Goal: Task Accomplishment & Management: Complete application form

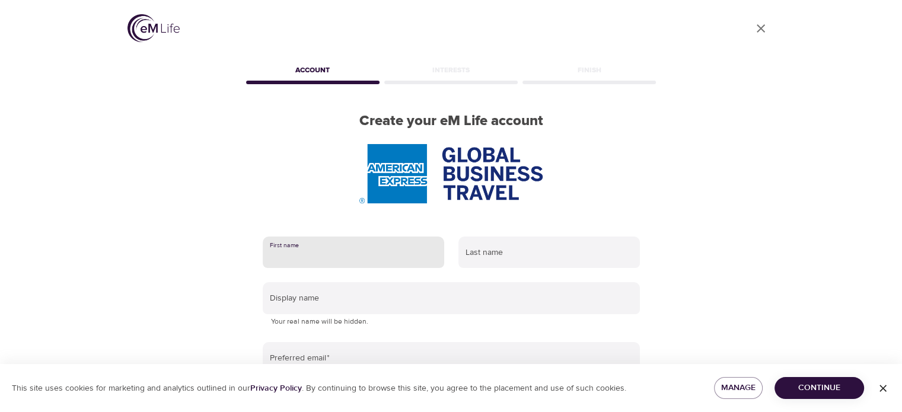
click at [377, 251] on input "text" at bounding box center [354, 253] width 182 height 32
type input "deena"
click at [503, 246] on input "text" at bounding box center [550, 253] width 182 height 32
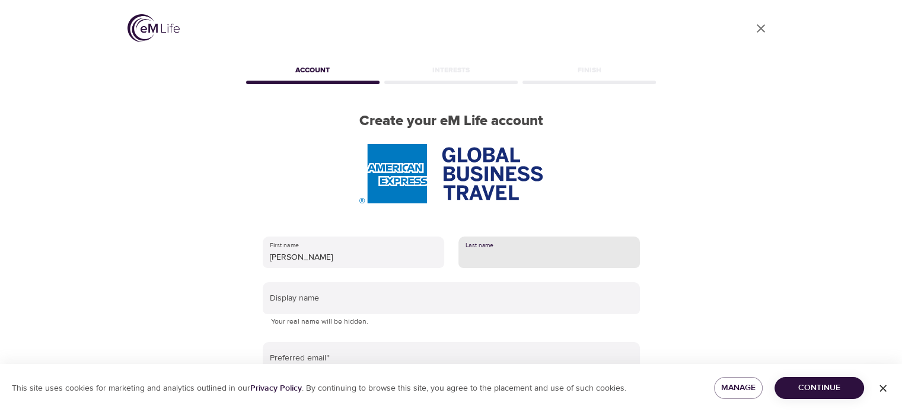
type input "indiviglio"
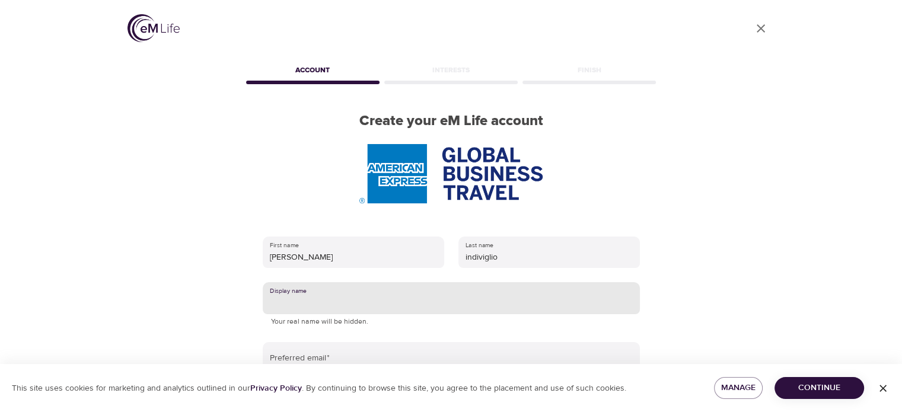
click at [422, 301] on input "text" at bounding box center [451, 298] width 377 height 32
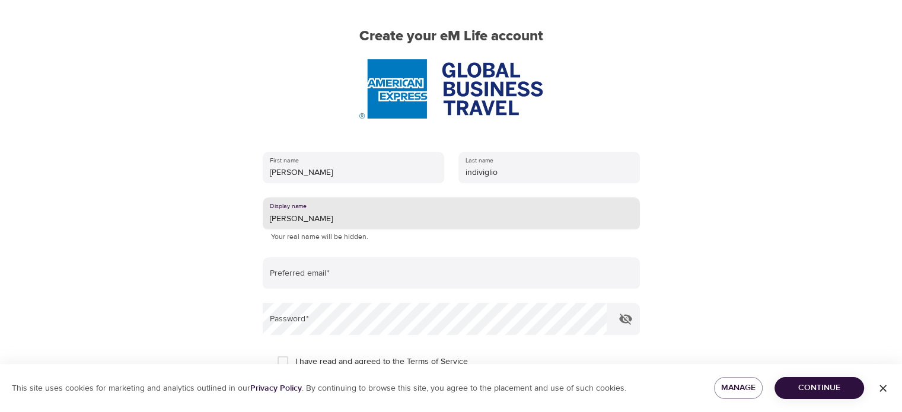
scroll to position [119, 0]
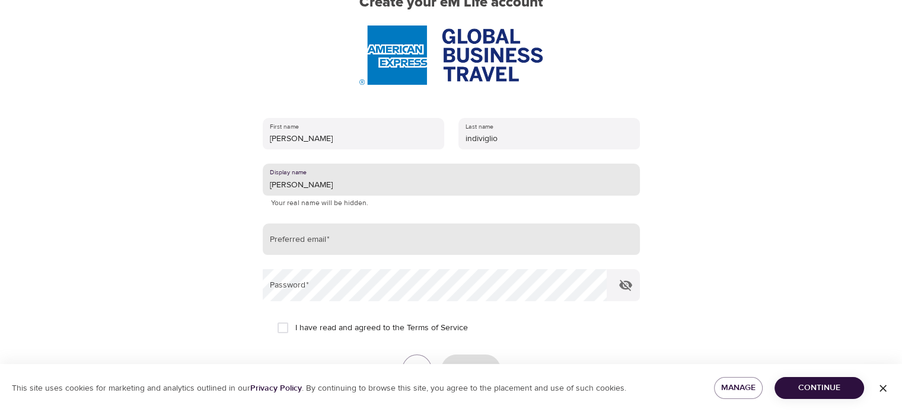
type input "[PERSON_NAME]"
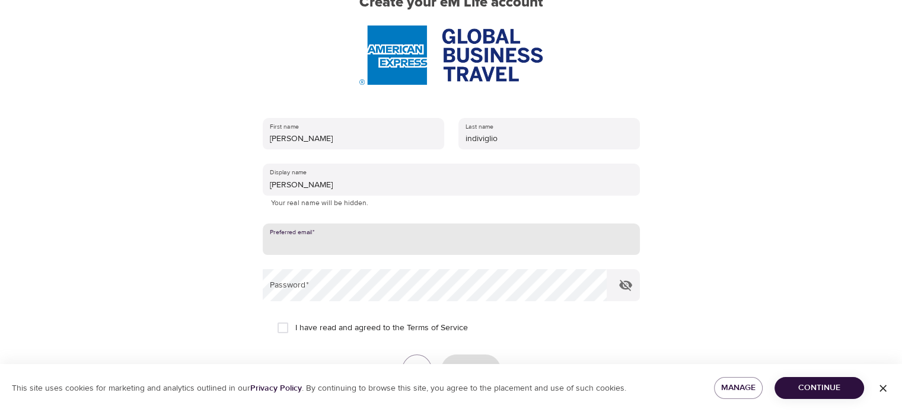
click at [361, 237] on input "email" at bounding box center [451, 240] width 377 height 32
type input "[PERSON_NAME][EMAIL_ADDRESS][PERSON_NAME][DOMAIN_NAME]"
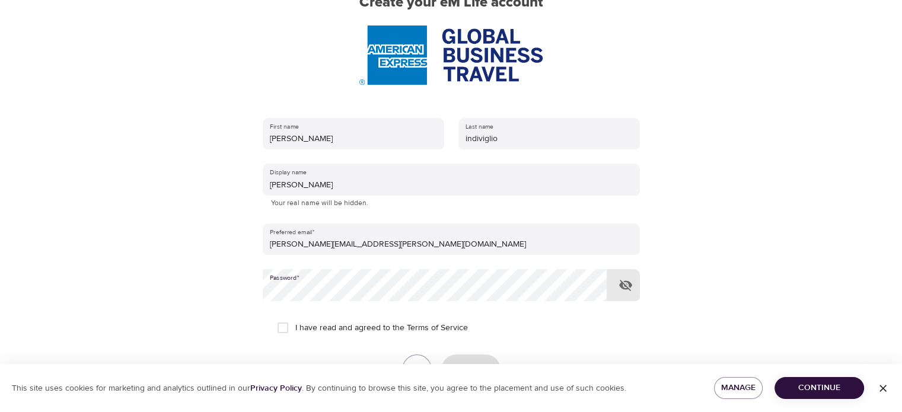
click at [136, 279] on div "User Profile Account Interests Finish Create your eM Life account First name de…" at bounding box center [451, 87] width 676 height 412
click at [810, 381] on span "Continue" at bounding box center [819, 388] width 71 height 15
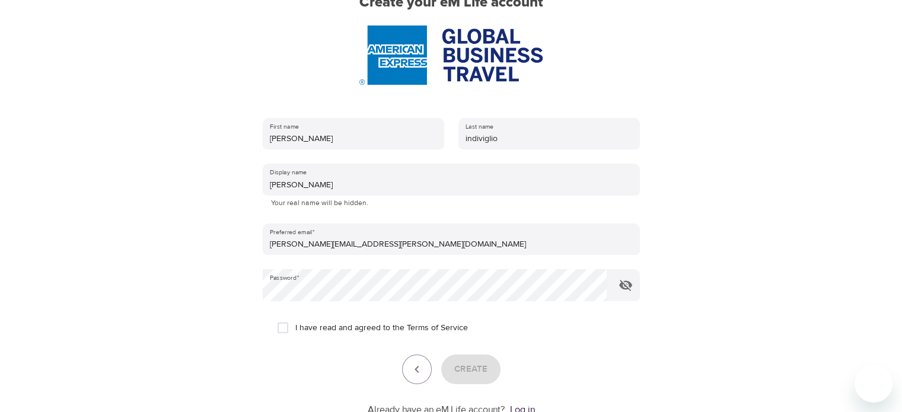
click at [282, 329] on input "I have read and agreed to the Terms of Service" at bounding box center [283, 328] width 25 height 25
checkbox input "true"
click at [468, 370] on span "Create" at bounding box center [470, 369] width 33 height 15
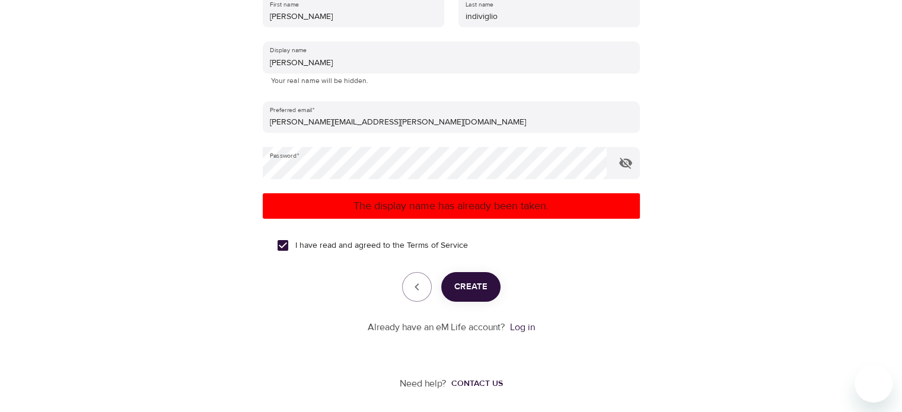
scroll to position [243, 0]
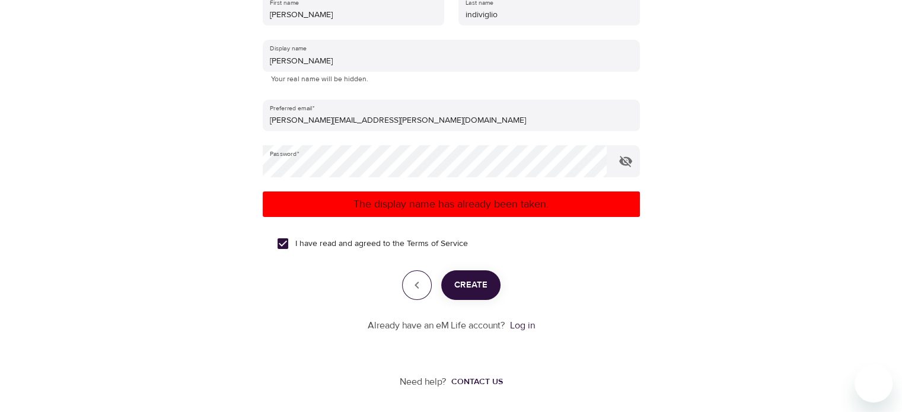
click at [419, 288] on icon "button" at bounding box center [417, 285] width 14 height 14
click at [527, 329] on link "Log in" at bounding box center [522, 326] width 25 height 12
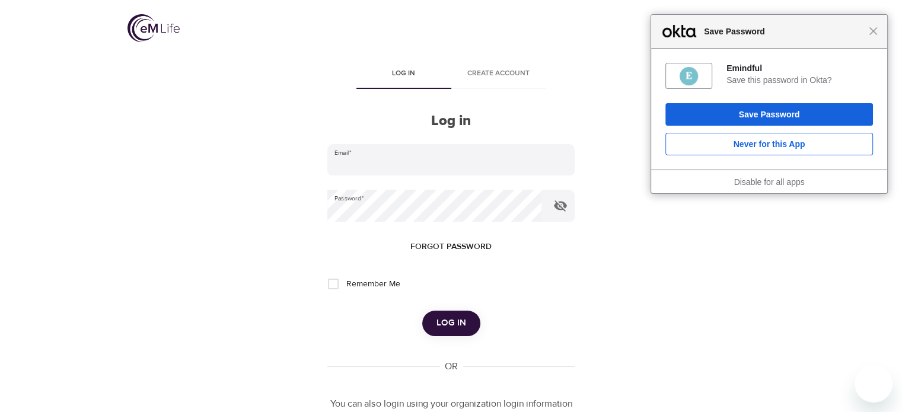
type input "[PERSON_NAME][EMAIL_ADDRESS][PERSON_NAME][DOMAIN_NAME]"
drag, startPoint x: 365, startPoint y: 282, endPoint x: 429, endPoint y: 310, distance: 70.1
click at [365, 282] on span "Remember Me" at bounding box center [373, 284] width 54 height 12
click at [346, 282] on input "Remember Me" at bounding box center [333, 284] width 25 height 25
checkbox input "true"
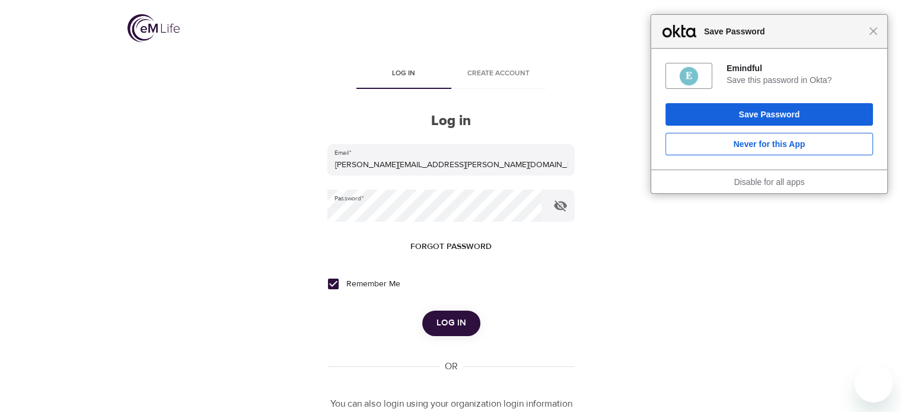
click at [458, 313] on button "Log in" at bounding box center [451, 323] width 58 height 25
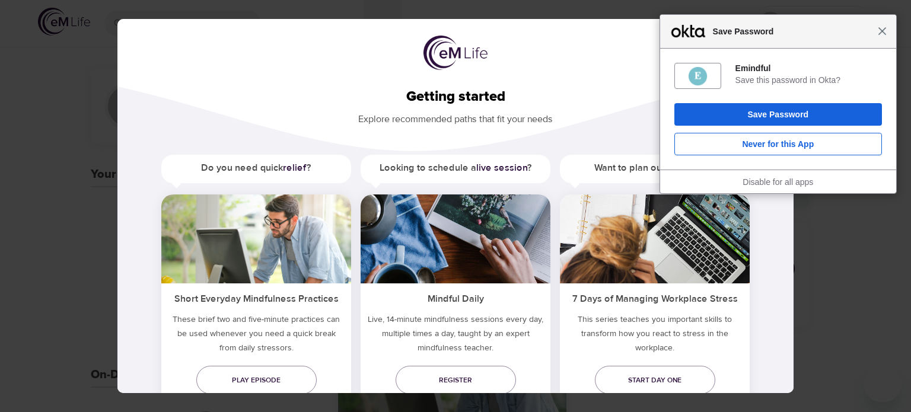
click at [883, 34] on span "Close" at bounding box center [882, 31] width 9 height 9
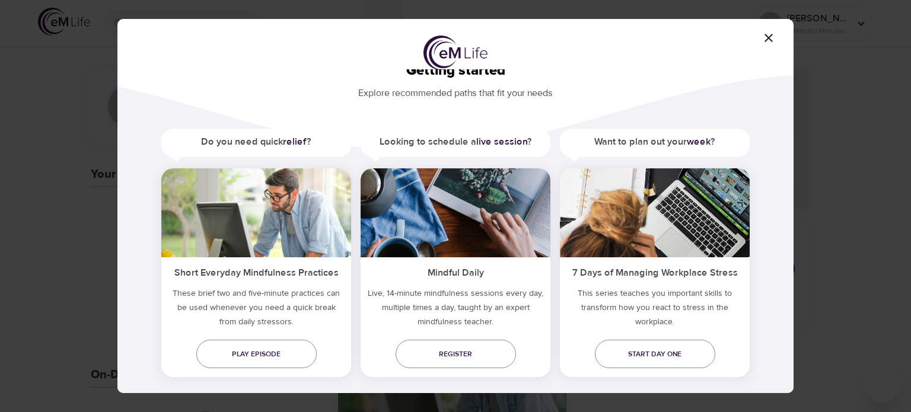
scroll to position [41, 0]
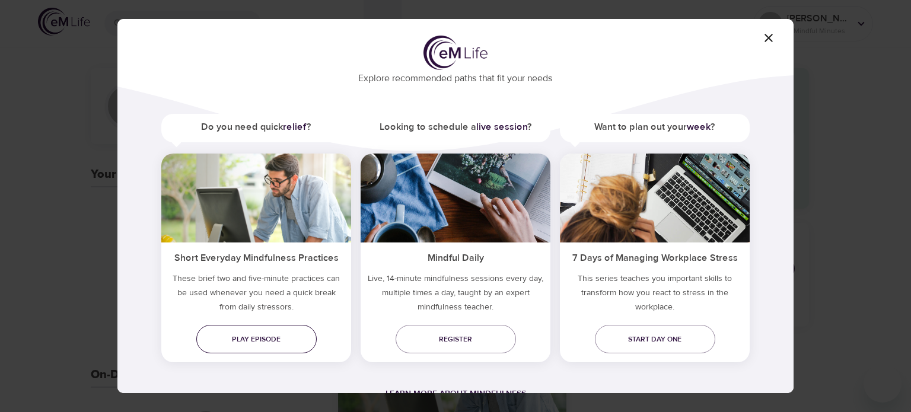
click at [255, 330] on link "Play episode" at bounding box center [256, 339] width 120 height 28
